Goal: Find specific page/section: Find specific page/section

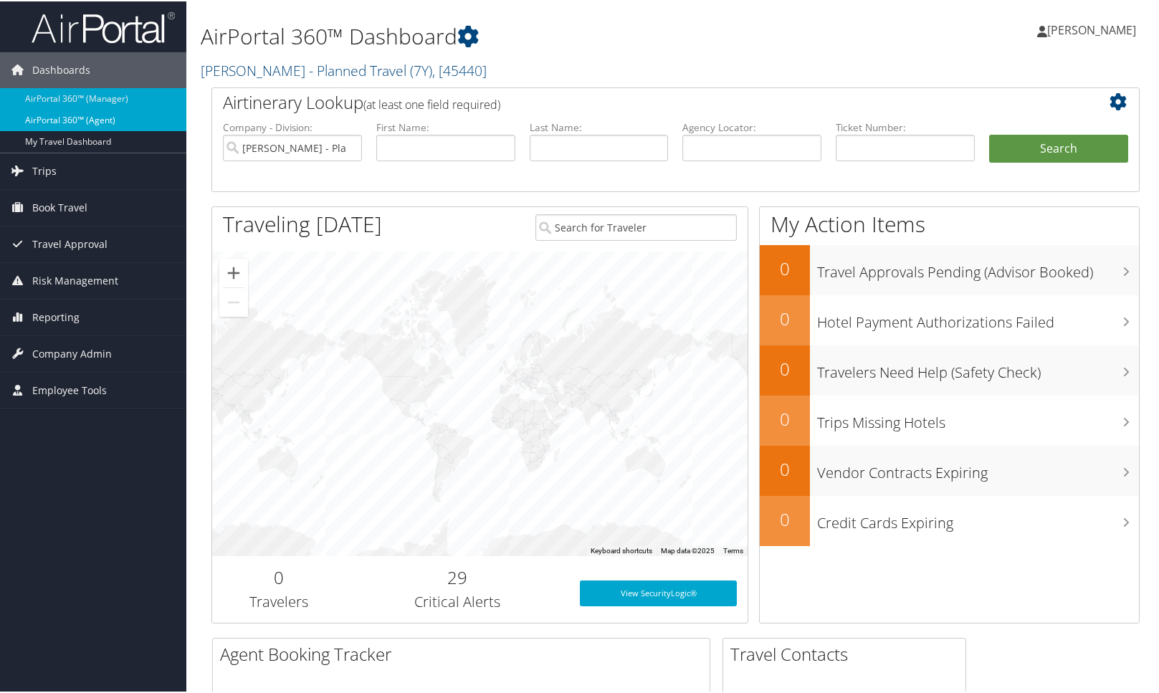
click at [54, 119] on link "AirPortal 360™ (Agent)" at bounding box center [93, 119] width 186 height 22
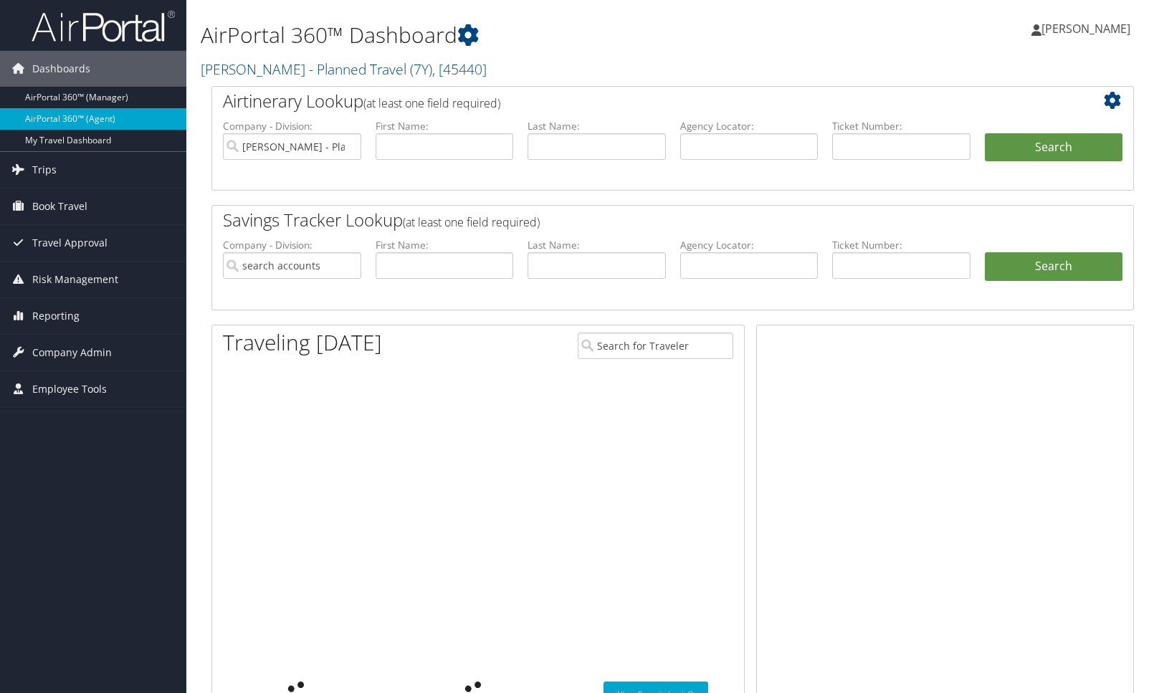
type input "[PERSON_NAME] - Planned Travel"
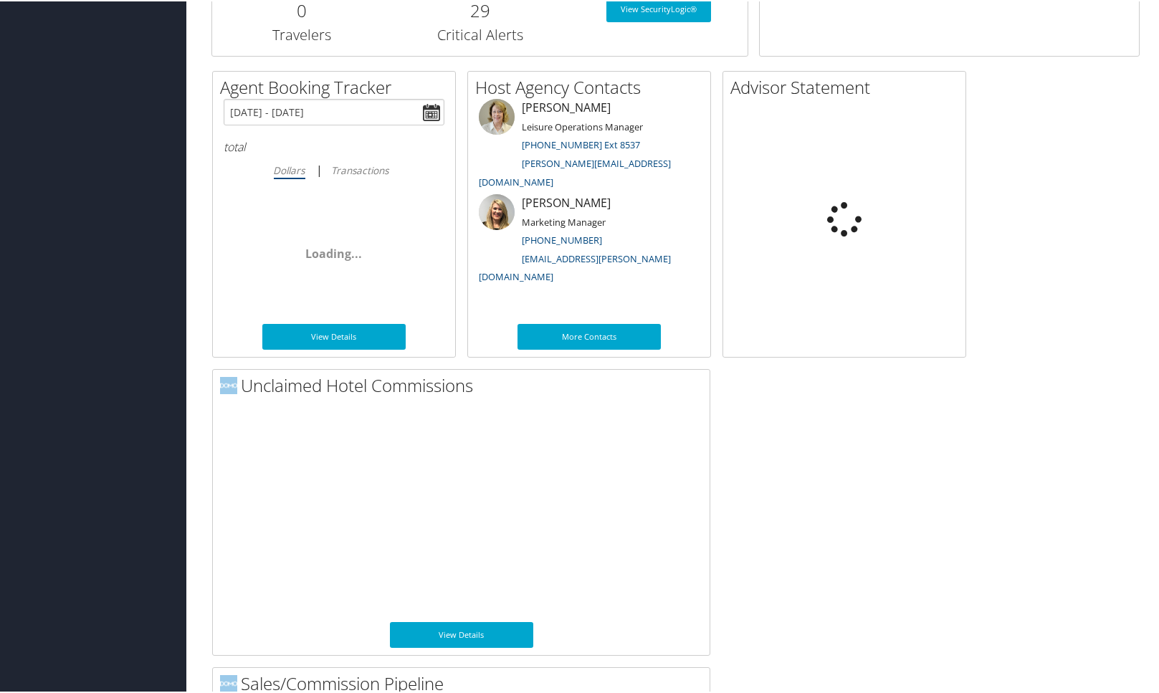
scroll to position [955, 0]
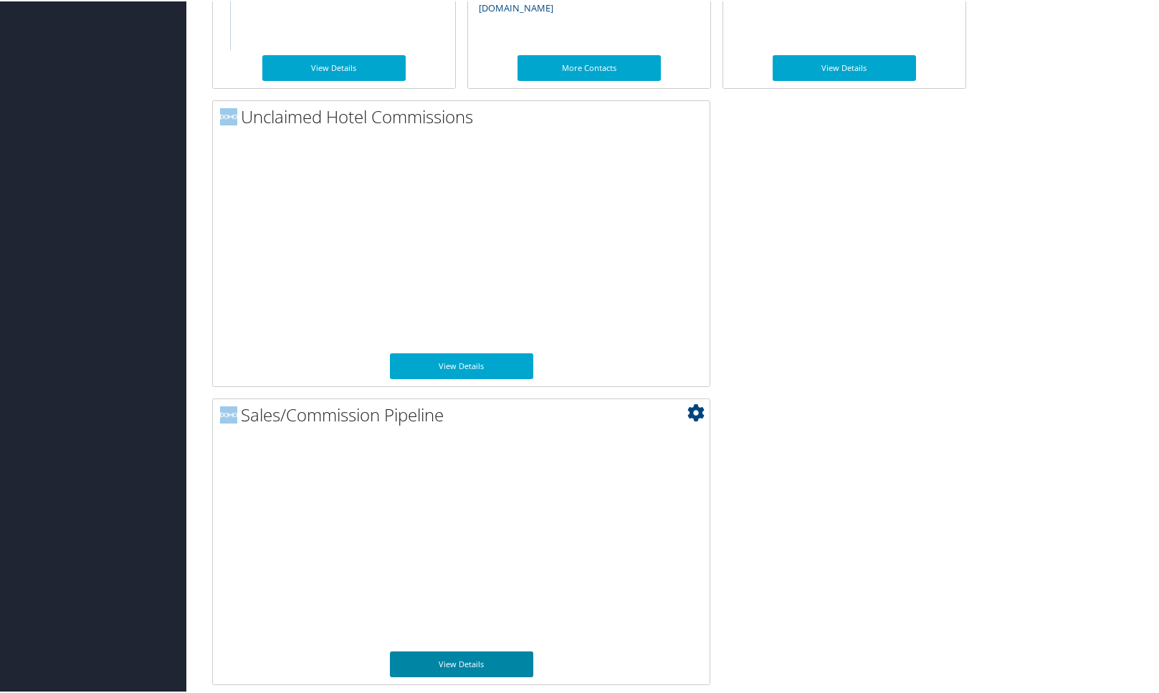
click at [464, 667] on link "View Details" at bounding box center [461, 663] width 143 height 26
